Goal: Task Accomplishment & Management: Manage account settings

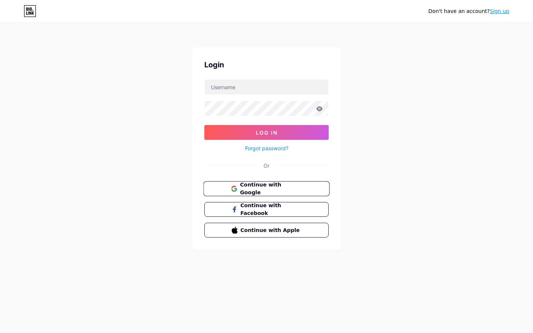
click at [275, 184] on button "Continue with Google" at bounding box center [266, 188] width 126 height 15
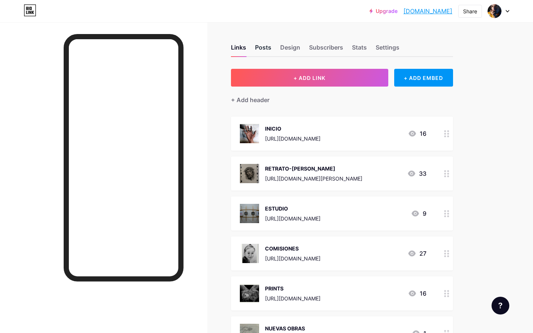
click at [266, 47] on div "Posts" at bounding box center [263, 49] width 16 height 13
click at [241, 47] on div "Links" at bounding box center [238, 49] width 15 height 13
click at [391, 47] on div "Settings" at bounding box center [388, 49] width 24 height 13
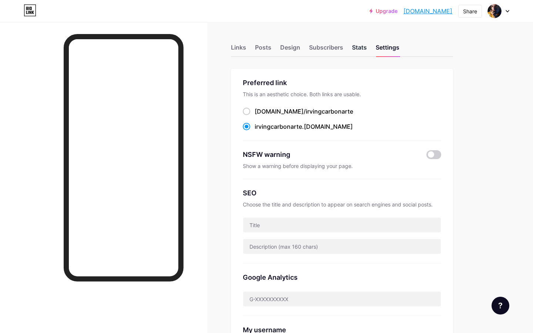
click at [363, 45] on div "Stats" at bounding box center [359, 49] width 15 height 13
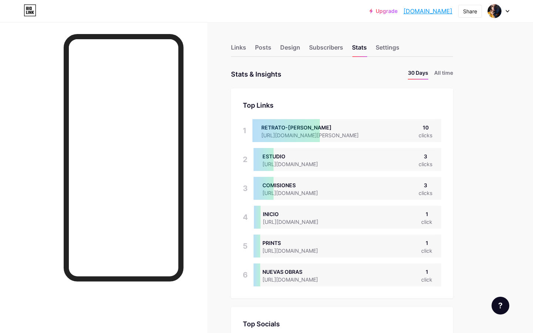
click at [506, 11] on icon at bounding box center [508, 11] width 4 height 3
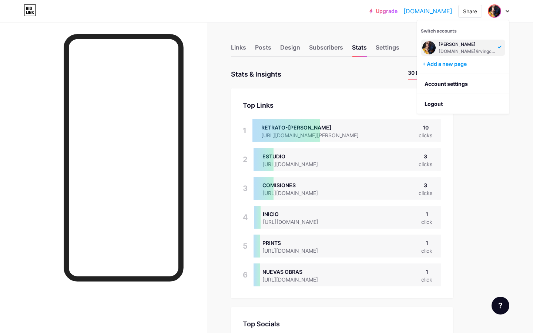
click at [465, 46] on div "[PERSON_NAME]" at bounding box center [467, 44] width 57 height 6
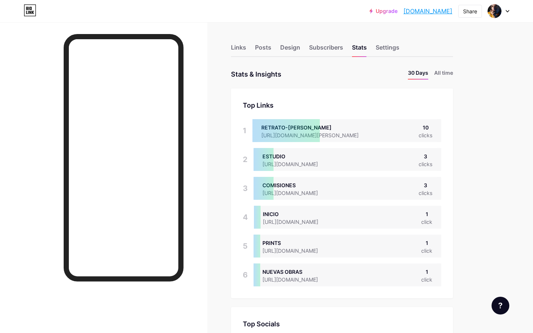
click at [507, 14] on div at bounding box center [498, 10] width 21 height 13
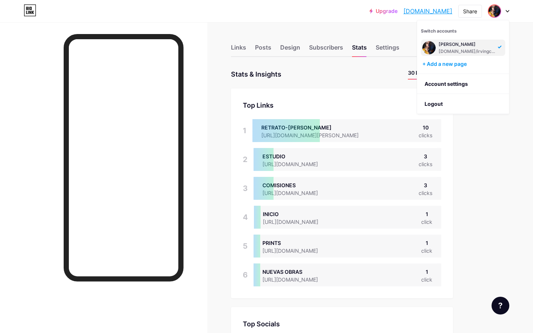
click at [493, 11] on img at bounding box center [495, 11] width 12 height 12
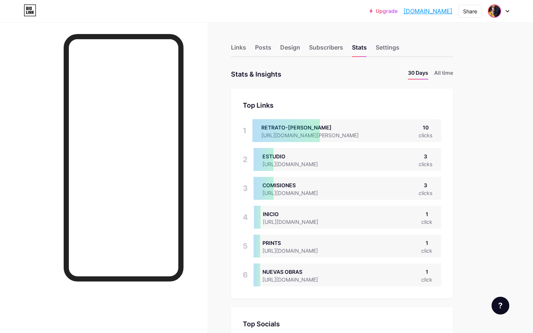
click at [493, 11] on img at bounding box center [495, 11] width 12 height 12
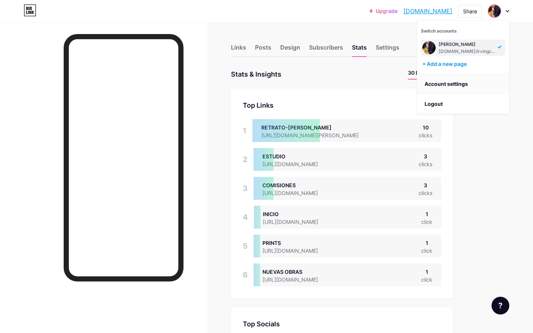
click at [465, 81] on link "Account settings" at bounding box center [463, 84] width 92 height 20
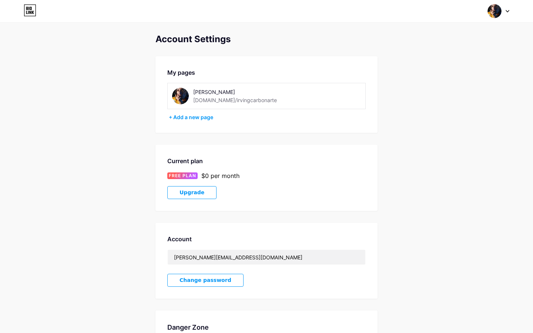
click at [217, 92] on div "[PERSON_NAME]" at bounding box center [245, 92] width 105 height 8
click at [229, 85] on div "Irving Carbonarte bio.link/irvingcarbonarte" at bounding box center [266, 96] width 199 height 26
click at [230, 89] on div "[PERSON_NAME]" at bounding box center [245, 92] width 105 height 8
click at [237, 91] on div "[PERSON_NAME]" at bounding box center [245, 92] width 105 height 8
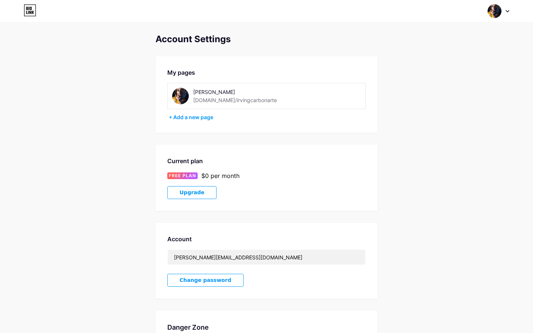
click at [237, 91] on div "[PERSON_NAME]" at bounding box center [245, 92] width 105 height 8
click at [233, 92] on div "[PERSON_NAME]" at bounding box center [245, 92] width 105 height 8
click at [235, 91] on div "[PERSON_NAME]" at bounding box center [245, 92] width 105 height 8
click at [202, 93] on div "[PERSON_NAME]" at bounding box center [245, 92] width 105 height 8
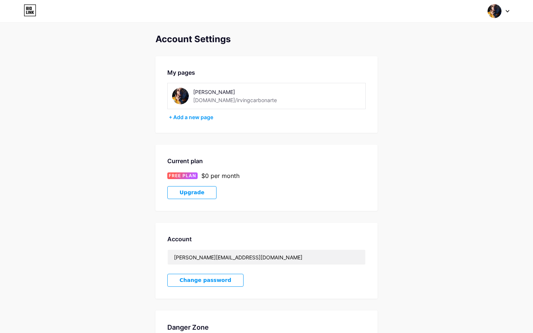
click at [181, 95] on img at bounding box center [180, 96] width 17 height 17
click at [208, 93] on div "[PERSON_NAME]" at bounding box center [245, 92] width 105 height 8
click at [184, 94] on img at bounding box center [180, 96] width 17 height 17
click at [501, 8] on img at bounding box center [495, 11] width 14 height 14
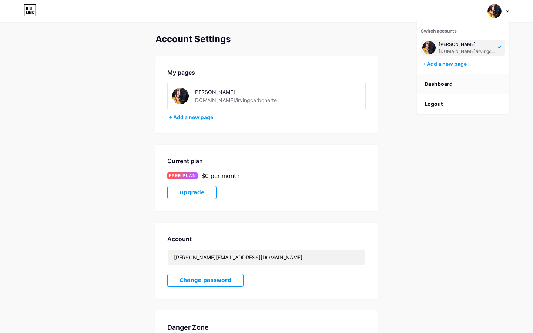
click at [447, 84] on link "Dashboard" at bounding box center [463, 84] width 92 height 20
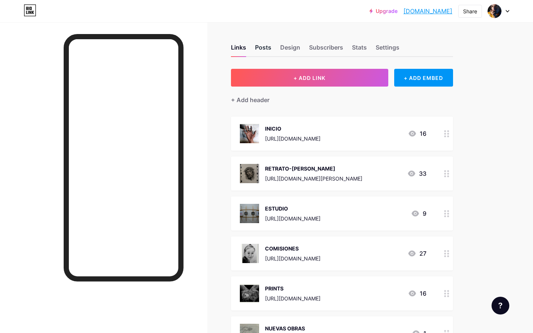
click at [261, 46] on div "Posts" at bounding box center [263, 49] width 16 height 13
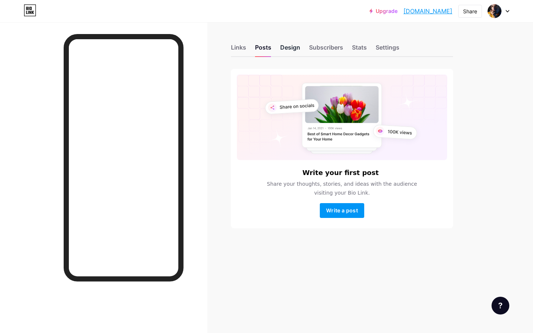
click at [293, 52] on div "Design" at bounding box center [290, 49] width 20 height 13
click at [293, 48] on div "Design" at bounding box center [290, 49] width 20 height 13
click at [329, 50] on div "Subscribers" at bounding box center [326, 49] width 34 height 13
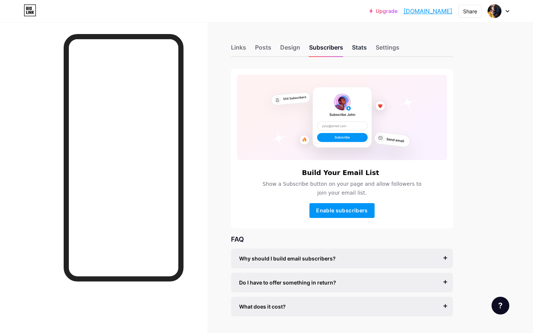
click at [361, 46] on div "Stats" at bounding box center [359, 49] width 15 height 13
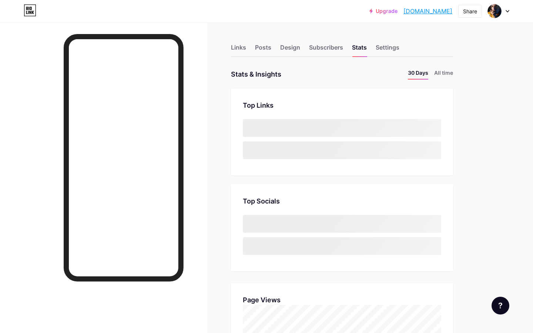
scroll to position [333, 533]
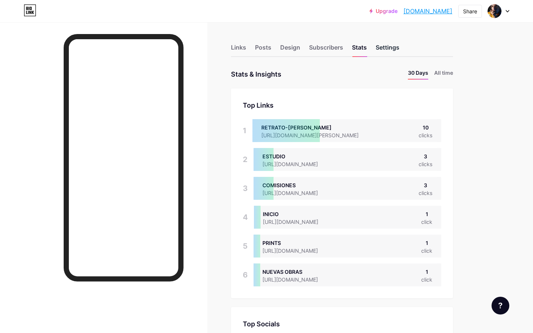
click at [390, 44] on div "Settings" at bounding box center [388, 49] width 24 height 13
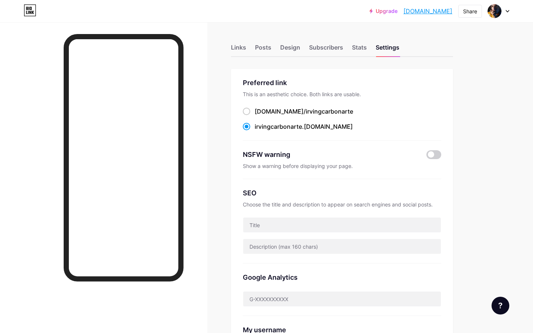
click at [506, 12] on icon at bounding box center [508, 11] width 4 height 3
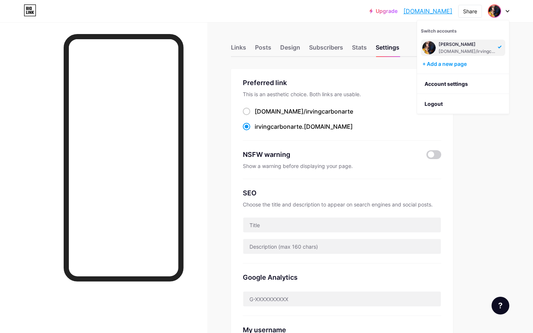
click at [494, 10] on img at bounding box center [495, 11] width 12 height 12
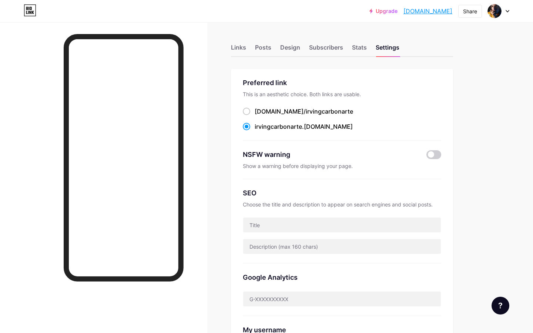
click at [508, 13] on div at bounding box center [498, 10] width 21 height 13
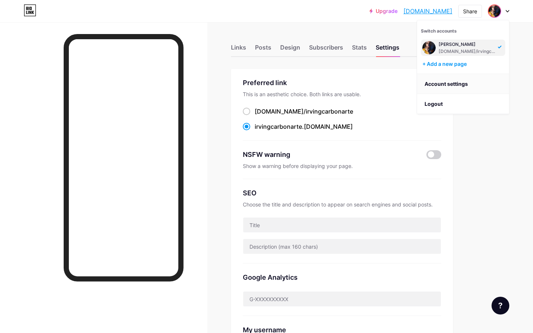
click at [462, 81] on link "Account settings" at bounding box center [463, 84] width 92 height 20
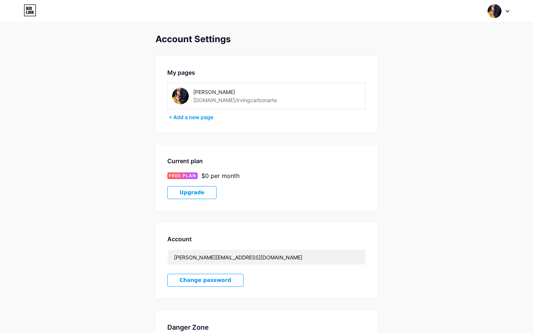
click at [179, 98] on img at bounding box center [180, 96] width 17 height 17
click at [191, 93] on div "Irving Carbonarte bio.link/irvingcarbonarte" at bounding box center [235, 96] width 126 height 17
click at [185, 94] on img at bounding box center [180, 96] width 17 height 17
click at [225, 95] on div "[PERSON_NAME]" at bounding box center [245, 92] width 105 height 8
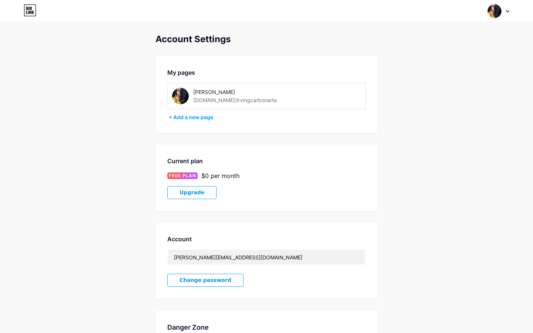
click at [225, 95] on div "[PERSON_NAME]" at bounding box center [245, 92] width 105 height 8
click at [229, 91] on div "[PERSON_NAME]" at bounding box center [245, 92] width 105 height 8
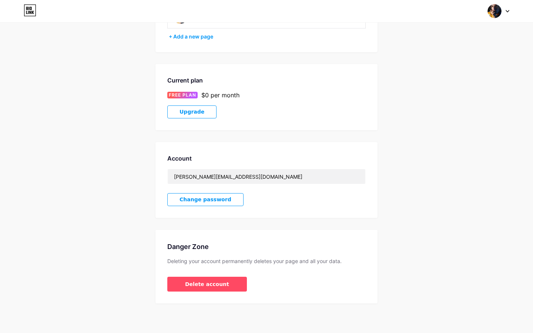
scroll to position [81, 0]
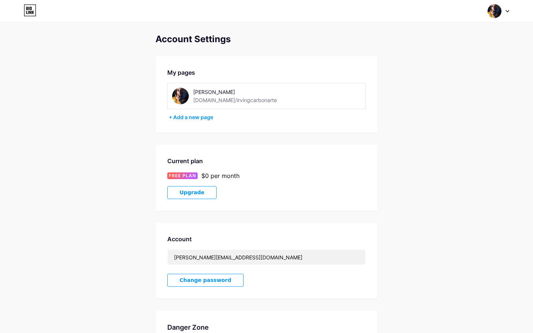
click at [181, 97] on img at bounding box center [180, 96] width 17 height 17
click at [206, 92] on div "[PERSON_NAME]" at bounding box center [245, 92] width 105 height 8
click at [214, 93] on div "[PERSON_NAME]" at bounding box center [245, 92] width 105 height 8
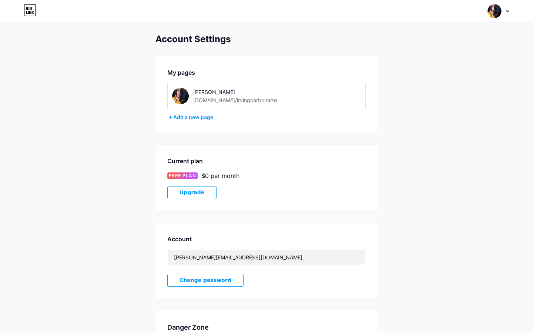
click at [214, 93] on div "[PERSON_NAME]" at bounding box center [245, 92] width 105 height 8
click at [191, 117] on div "+ Add a new page" at bounding box center [267, 117] width 197 height 7
click at [492, 12] on img at bounding box center [495, 11] width 14 height 14
click at [467, 46] on div "[PERSON_NAME]" at bounding box center [467, 44] width 57 height 6
click at [241, 91] on div "[PERSON_NAME]" at bounding box center [245, 92] width 105 height 8
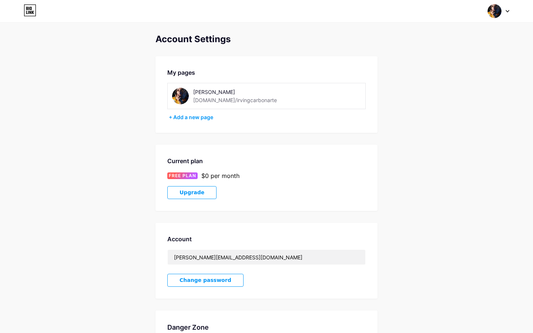
click at [221, 80] on div "My pages [PERSON_NAME] [DOMAIN_NAME]/irvingcarbonarte + Add a new page" at bounding box center [267, 94] width 222 height 77
drag, startPoint x: 245, startPoint y: 91, endPoint x: 202, endPoint y: 89, distance: 43.0
click at [203, 90] on div "[PERSON_NAME]" at bounding box center [245, 92] width 105 height 8
click at [508, 8] on div at bounding box center [498, 10] width 21 height 13
click at [440, 81] on link "Dashboard" at bounding box center [463, 84] width 92 height 20
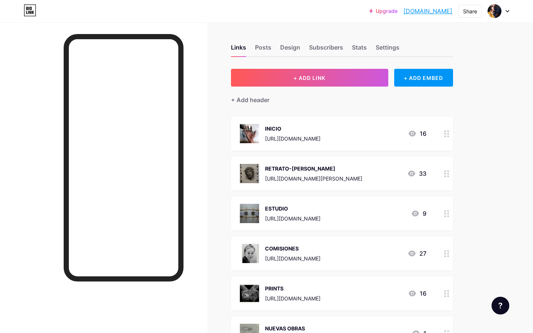
click at [426, 76] on div "+ ADD EMBED" at bounding box center [423, 78] width 59 height 18
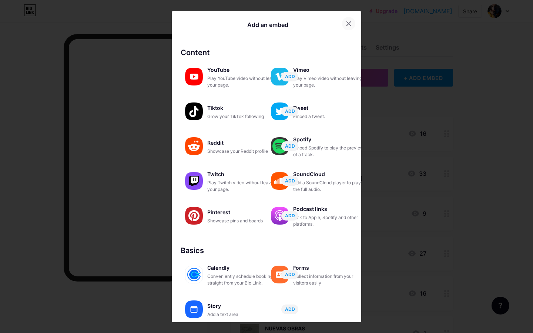
click at [351, 26] on div at bounding box center [348, 23] width 13 height 13
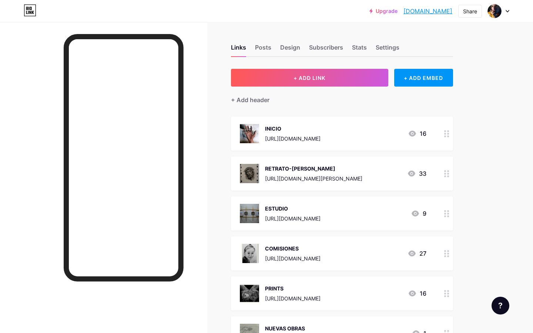
click at [423, 9] on link "[DOMAIN_NAME]" at bounding box center [428, 11] width 49 height 9
click at [497, 14] on img at bounding box center [495, 11] width 12 height 12
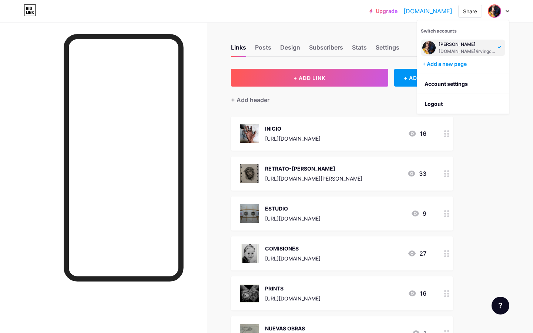
click at [470, 49] on div "[DOMAIN_NAME]/irvingcarbonarte" at bounding box center [467, 52] width 57 height 6
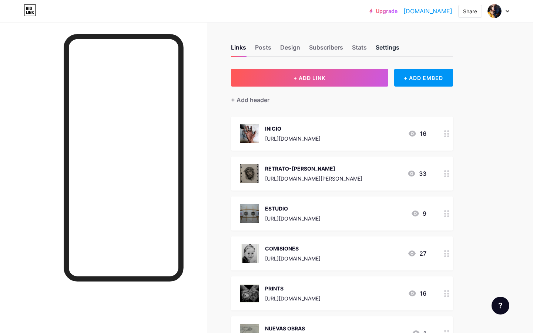
click at [390, 49] on div "Settings" at bounding box center [388, 49] width 24 height 13
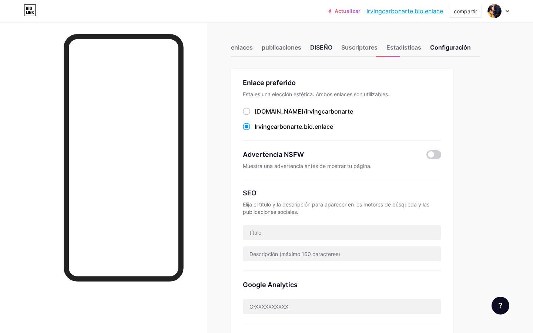
click at [317, 48] on div "DISEÑO" at bounding box center [321, 49] width 22 height 13
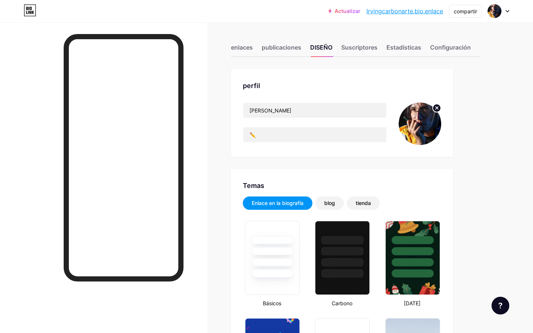
click at [280, 202] on div "Enlace en la biografía" at bounding box center [278, 203] width 52 height 7
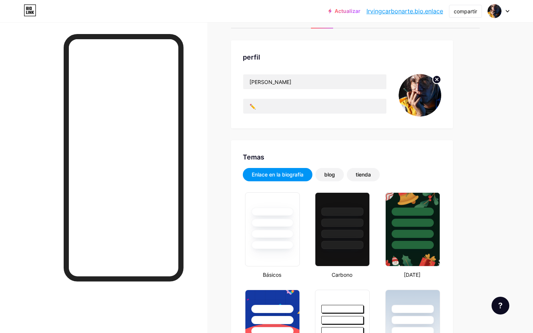
scroll to position [33, 0]
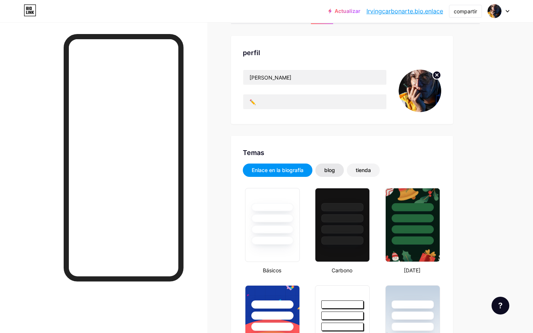
click at [332, 171] on div "blog" at bounding box center [329, 170] width 11 height 7
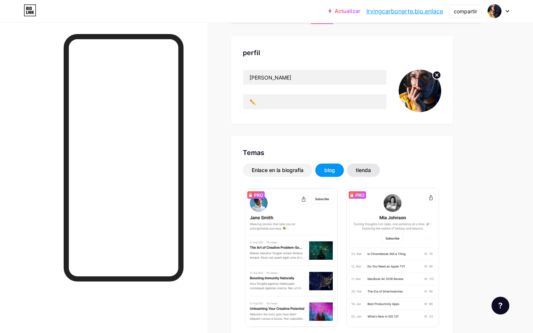
click at [363, 167] on div "tienda" at bounding box center [363, 170] width 15 height 7
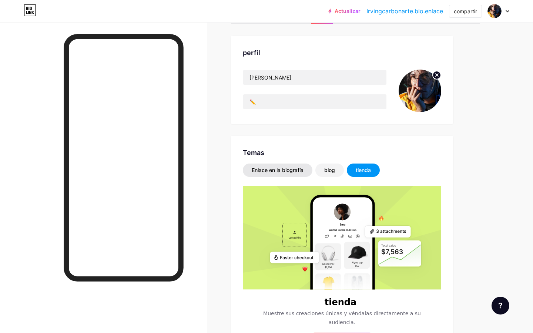
click at [294, 173] on div "Enlace en la biografía" at bounding box center [278, 170] width 52 height 7
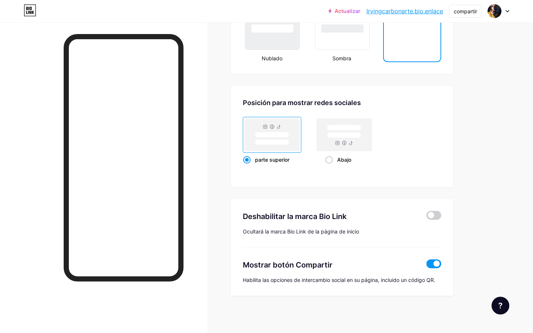
scroll to position [927, 0]
click at [431, 213] on span at bounding box center [434, 215] width 15 height 9
click at [427, 217] on input "checkbox" at bounding box center [427, 217] width 0 height 0
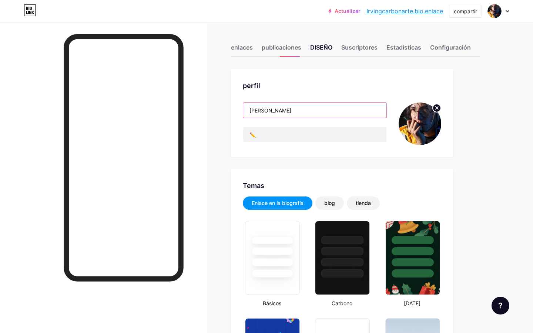
click at [269, 111] on input "[PERSON_NAME]" at bounding box center [314, 110] width 143 height 15
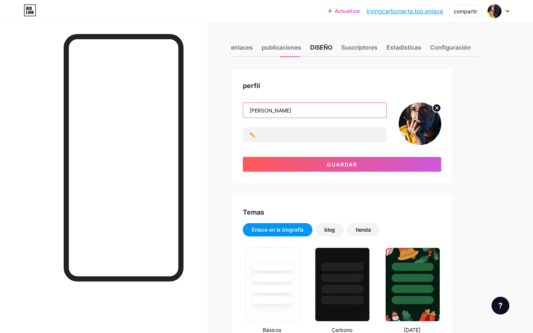
click at [276, 111] on input "[PERSON_NAME]" at bounding box center [314, 110] width 143 height 15
click at [341, 90] on div "perfil" at bounding box center [342, 86] width 199 height 10
click at [278, 111] on input "[PERSON_NAME]-ON-arte" at bounding box center [314, 110] width 143 height 15
paste input "•"
click at [288, 110] on input "[PERSON_NAME] carb•ON-arte" at bounding box center [314, 110] width 143 height 15
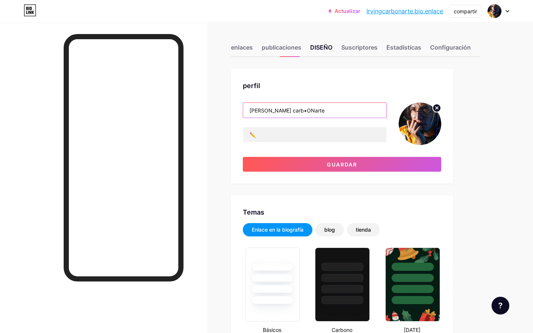
paste input "•"
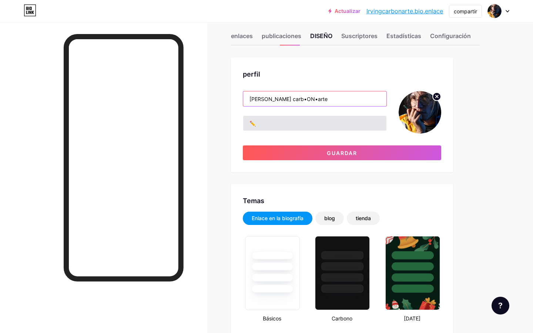
scroll to position [17, 0]
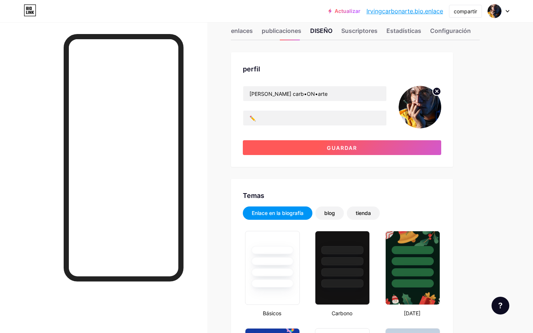
click at [350, 145] on span "guardar" at bounding box center [342, 148] width 30 height 6
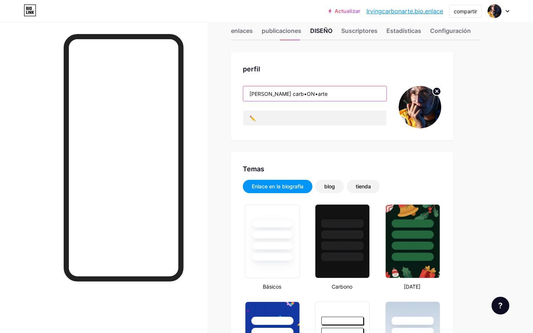
click at [320, 96] on input "[PERSON_NAME] carb•ON•arte" at bounding box center [314, 93] width 143 height 15
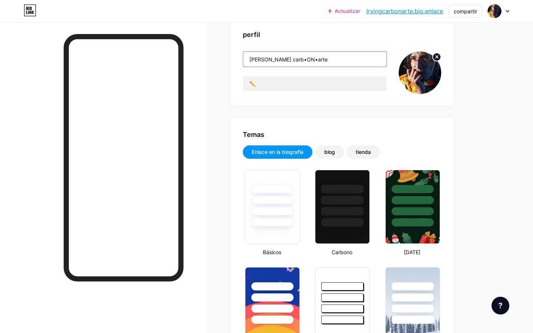
scroll to position [52, 0]
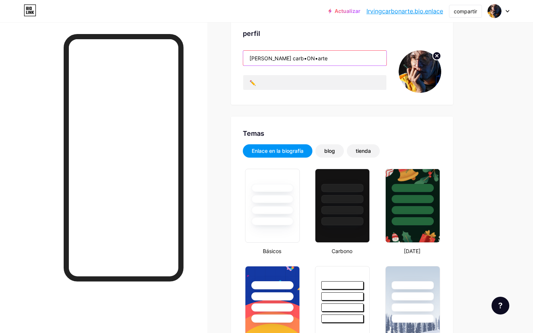
click at [251, 60] on input "[PERSON_NAME] carb•ON•arte" at bounding box center [314, 58] width 143 height 15
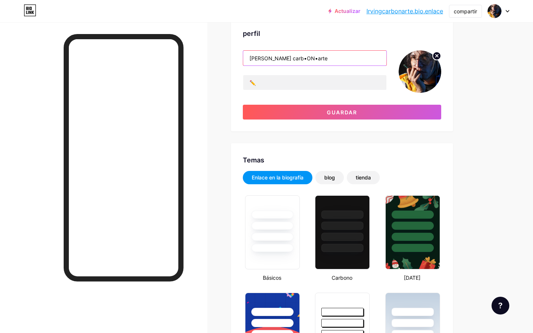
click at [330, 53] on input "[PERSON_NAME] carb•ON•arte" at bounding box center [314, 58] width 143 height 15
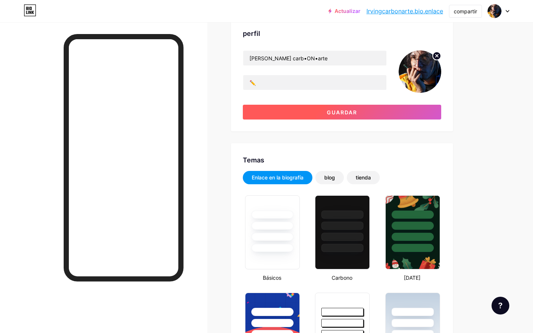
click at [327, 113] on span "guardar" at bounding box center [342, 112] width 30 height 6
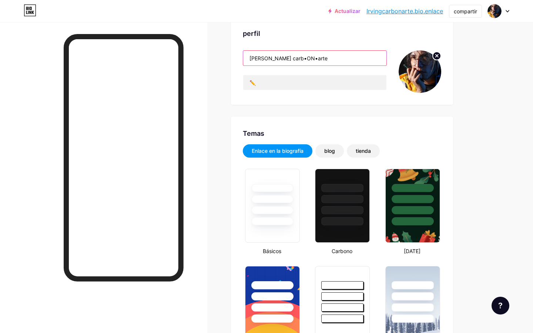
click at [264, 59] on input "[PERSON_NAME] carb•ON•arte" at bounding box center [314, 58] width 143 height 15
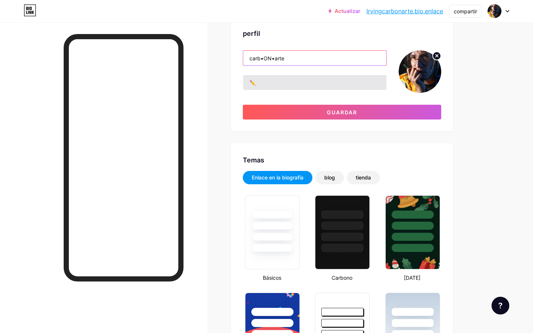
type input "carb•ON•arte"
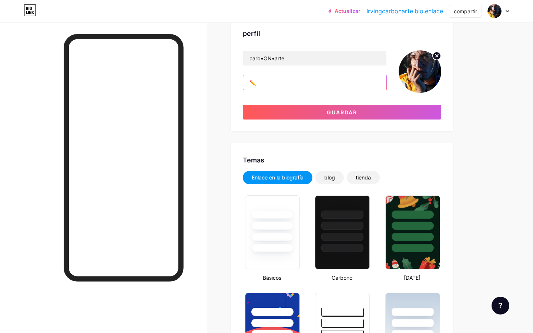
click at [267, 85] on input "✏️" at bounding box center [314, 82] width 143 height 15
type input "i"
type input "[PERSON_NAME]"
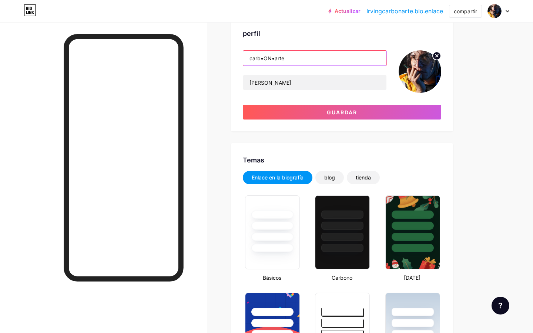
click at [293, 61] on input "carb•ON•arte" at bounding box center [314, 58] width 143 height 15
type input "carb•ON•arte"
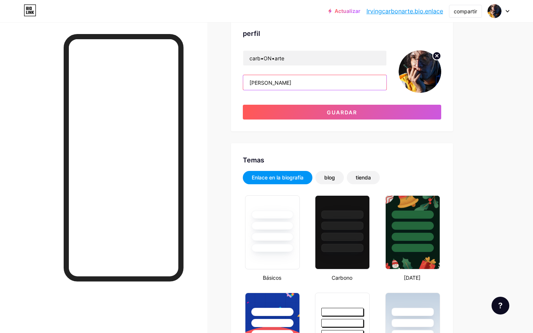
click at [274, 85] on input "[PERSON_NAME]" at bounding box center [314, 82] width 143 height 15
drag, startPoint x: 279, startPoint y: 84, endPoint x: 270, endPoint y: 82, distance: 8.6
click at [270, 82] on input "[PERSON_NAME] ✏️" at bounding box center [314, 82] width 143 height 15
click at [249, 84] on input "[PERSON_NAME] ✏️" at bounding box center [314, 82] width 143 height 15
paste input "✏️"
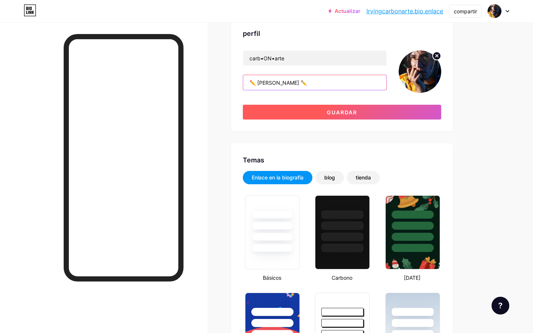
type input "✏️ [PERSON_NAME] ✏️"
click at [314, 113] on button "guardar" at bounding box center [342, 112] width 199 height 15
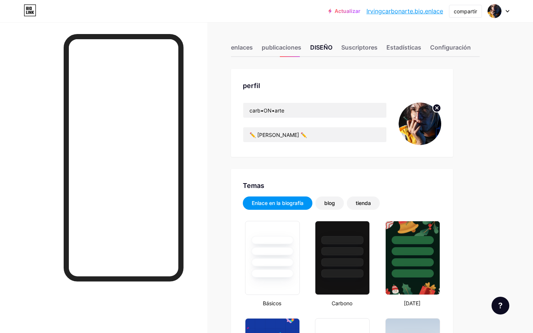
scroll to position [0, 0]
click at [247, 50] on div "enlaces" at bounding box center [242, 49] width 22 height 13
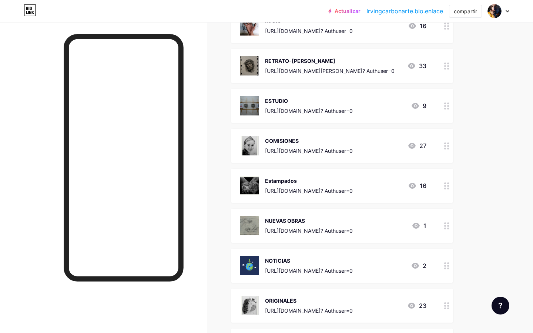
scroll to position [110, 0]
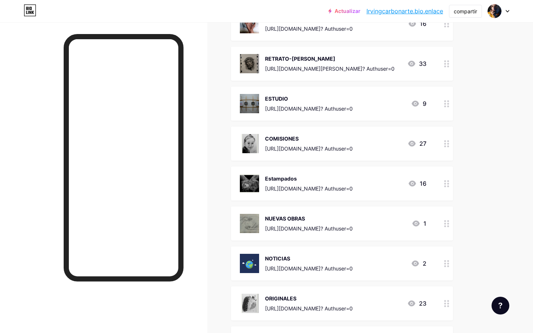
click at [341, 183] on div "Estampados [URL][DOMAIN_NAME]? Authuser=0" at bounding box center [309, 183] width 88 height 19
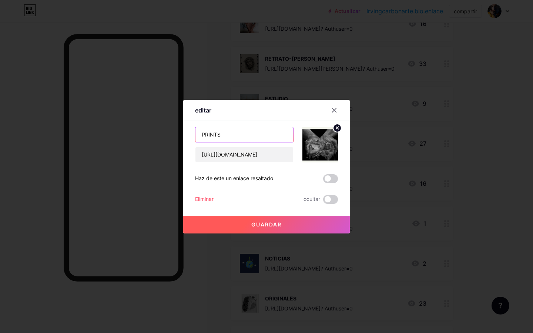
click at [241, 135] on input "PRINTS" at bounding box center [245, 134] width 98 height 15
type input "Estampados"
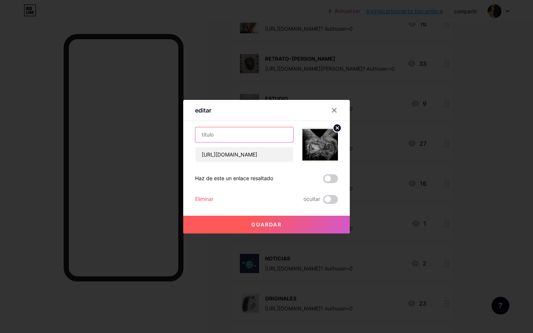
type input "C"
type input "REPLICAS"
click at [298, 228] on button "guardar" at bounding box center [266, 225] width 167 height 18
